Goal: Task Accomplishment & Management: Manage account settings

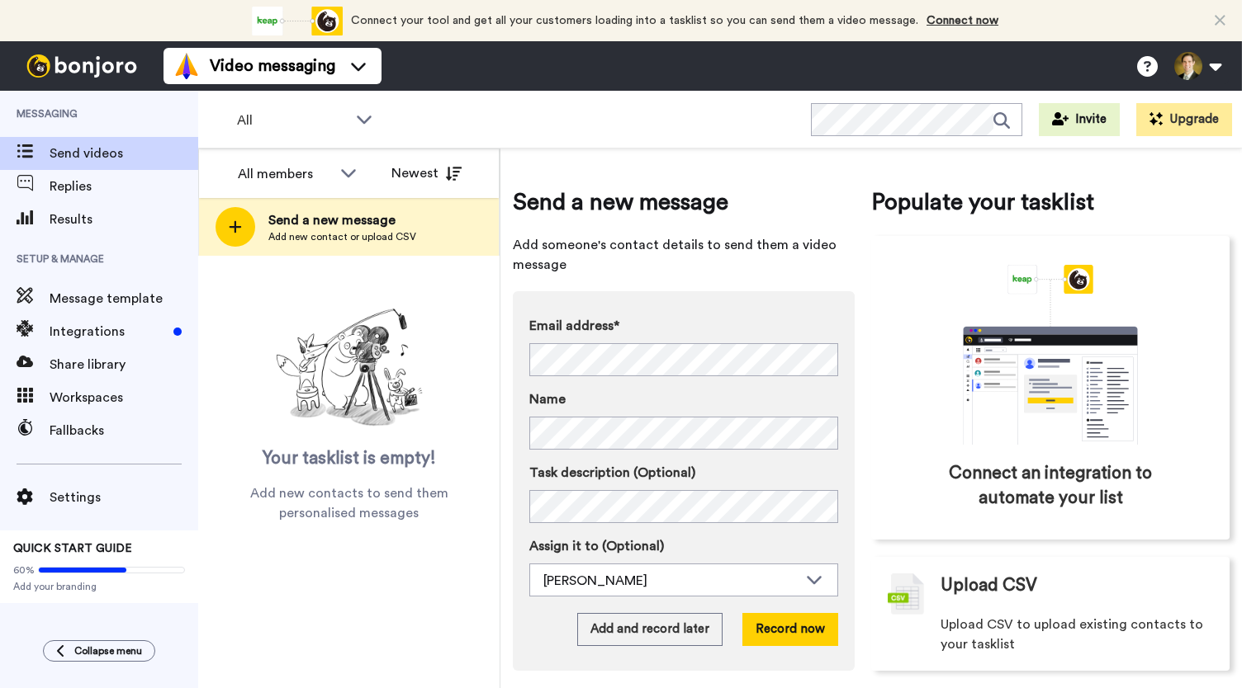
click at [61, 215] on span "Results" at bounding box center [124, 220] width 149 height 20
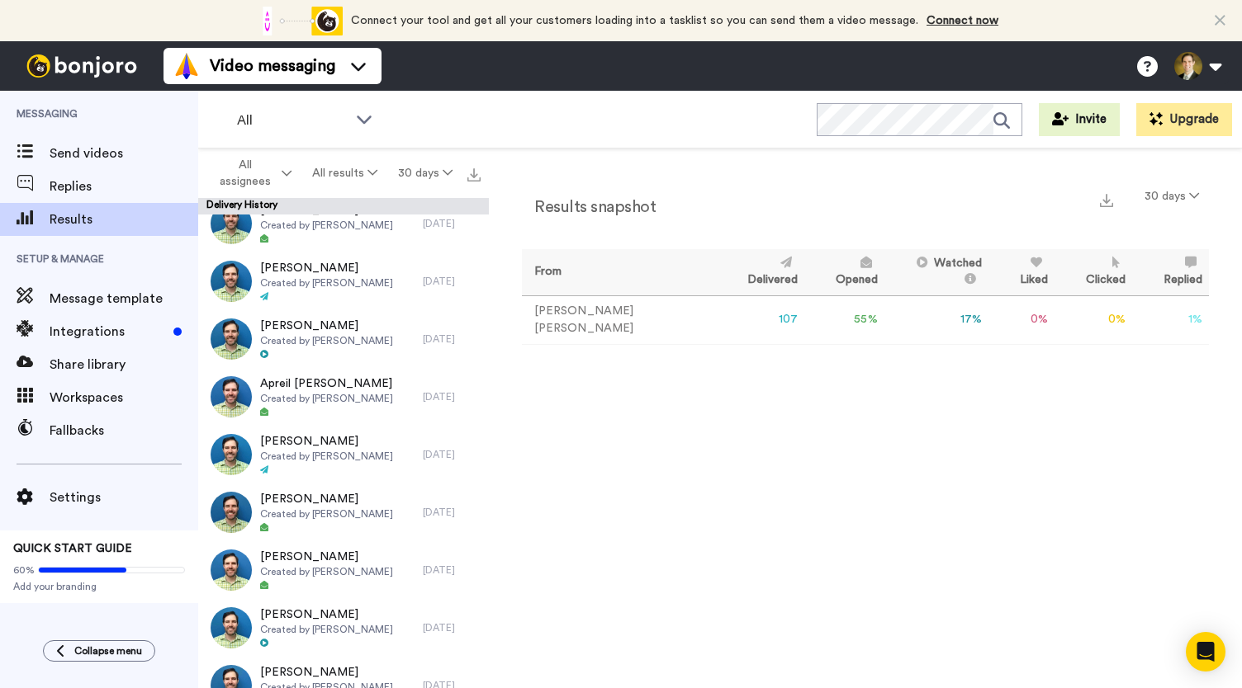
scroll to position [1981, 0]
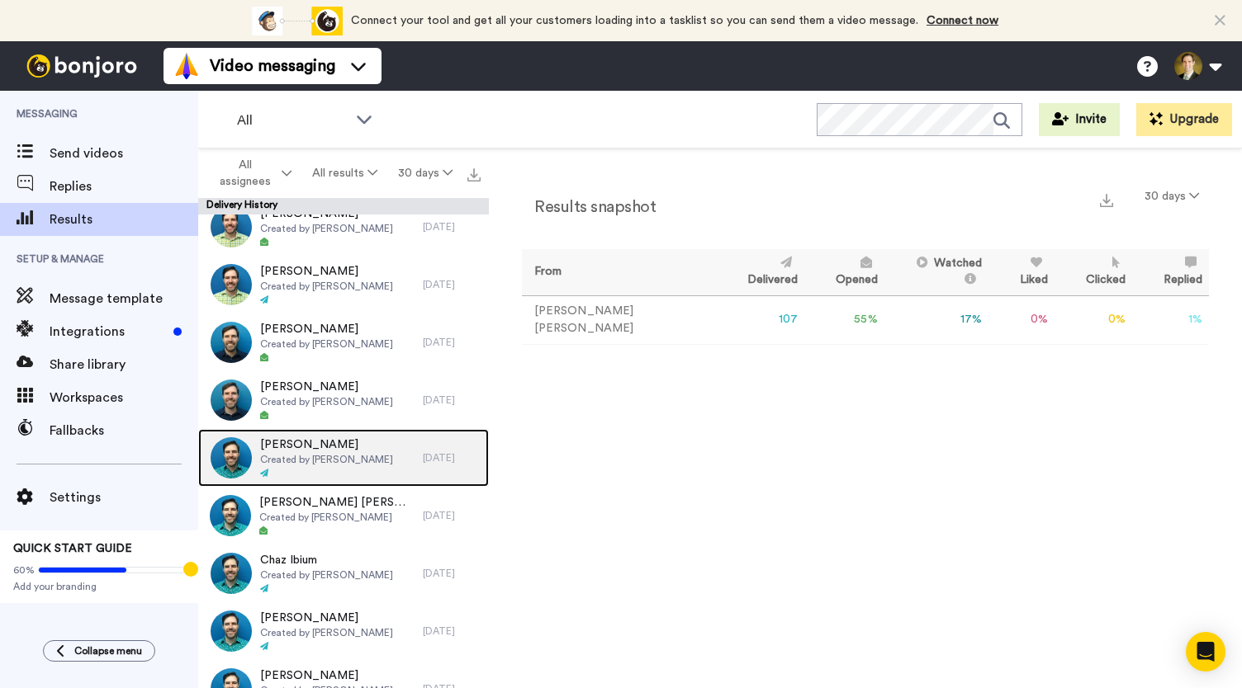
click at [279, 447] on span "[PERSON_NAME]" at bounding box center [326, 445] width 133 height 17
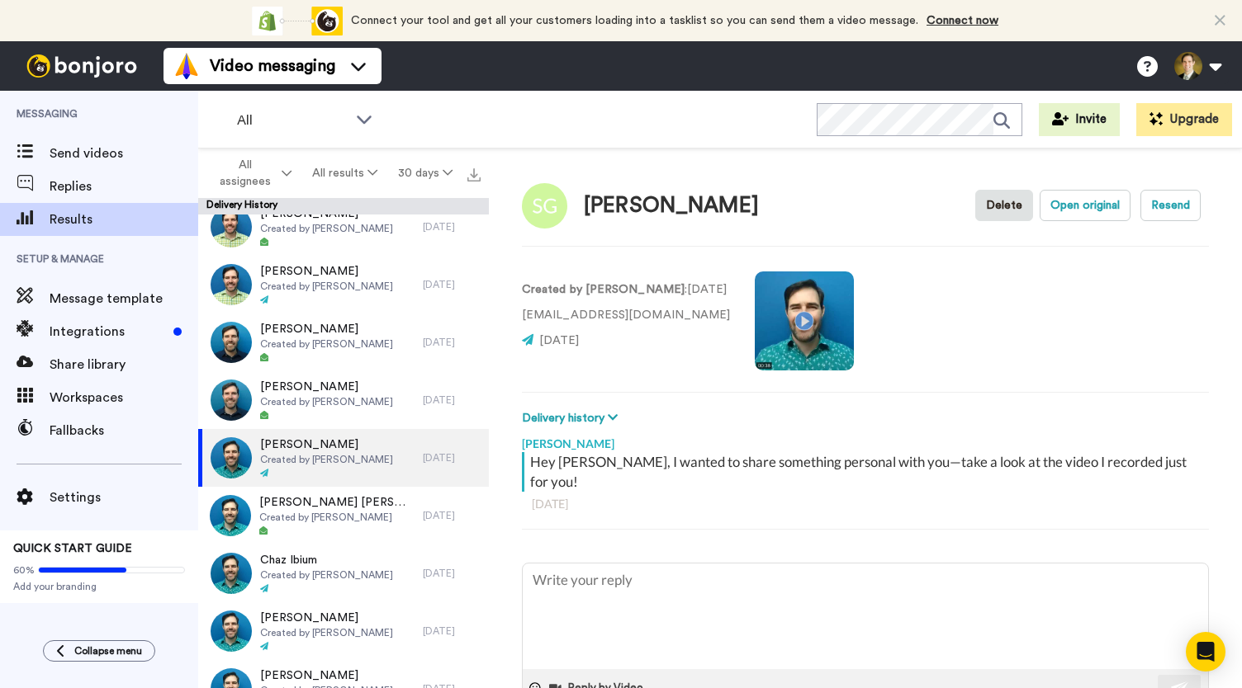
click at [801, 315] on video at bounding box center [803, 321] width 99 height 99
click at [800, 324] on video at bounding box center [803, 321] width 99 height 99
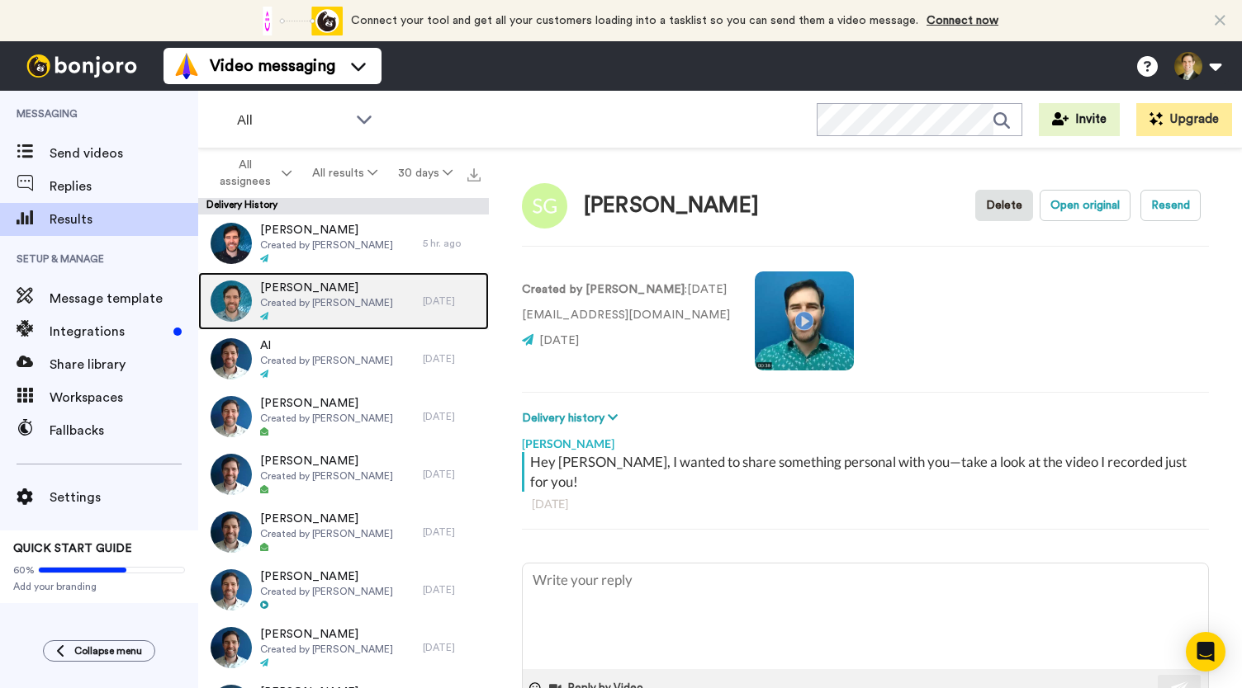
click at [327, 294] on span "[PERSON_NAME]" at bounding box center [326, 288] width 133 height 17
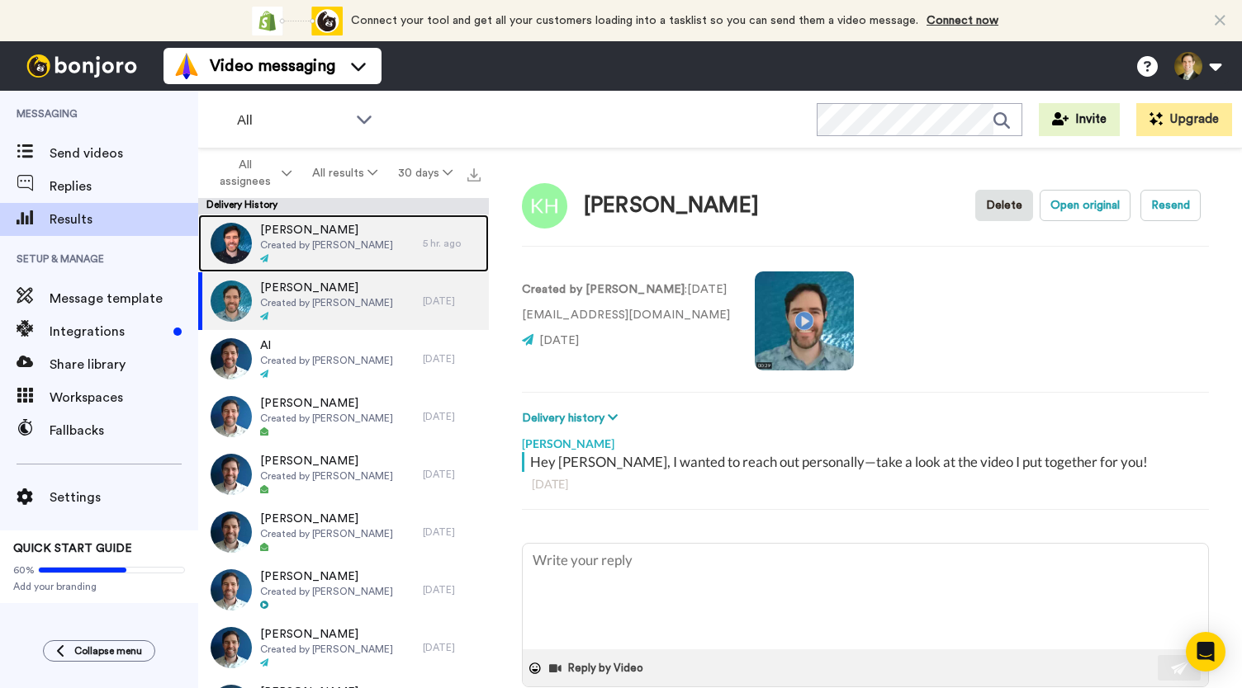
click at [352, 244] on span "Created by [PERSON_NAME]" at bounding box center [326, 245] width 133 height 13
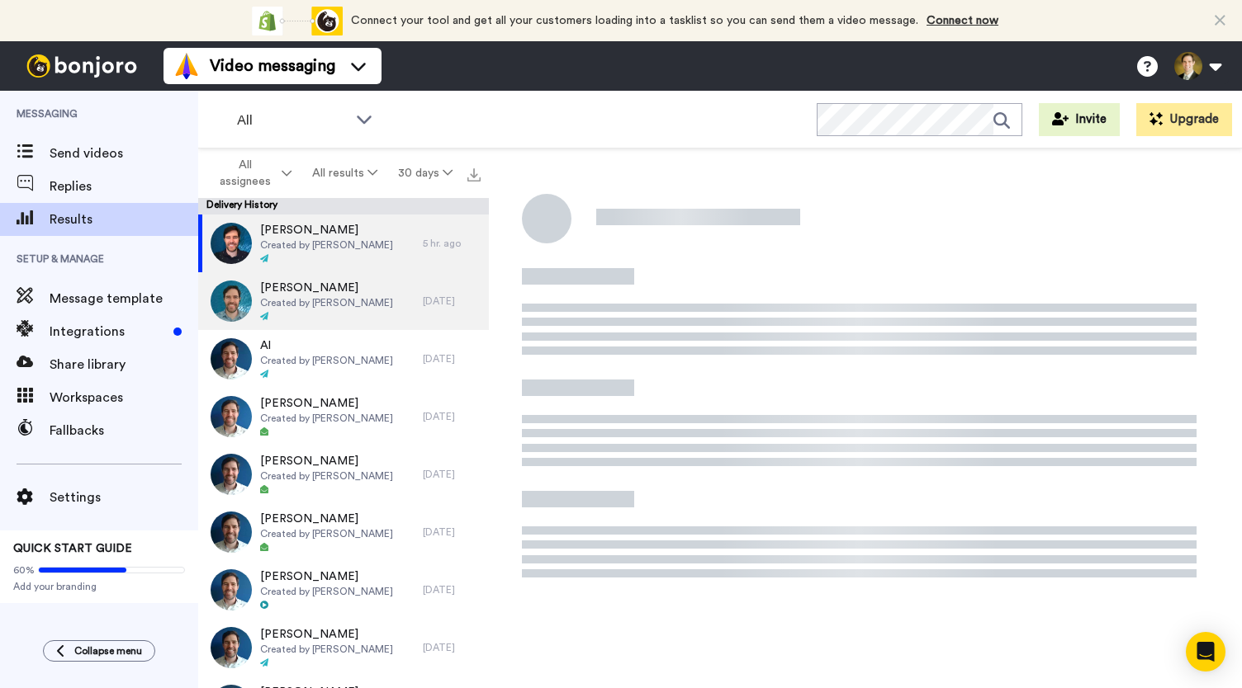
type textarea "x"
